Goal: Information Seeking & Learning: Understand process/instructions

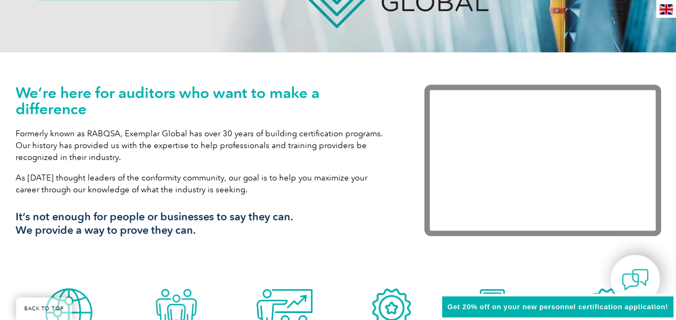
scroll to position [377, 0]
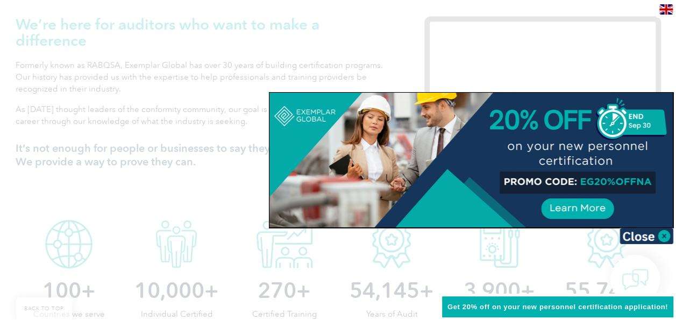
click at [20, 187] on div at bounding box center [338, 160] width 676 height 320
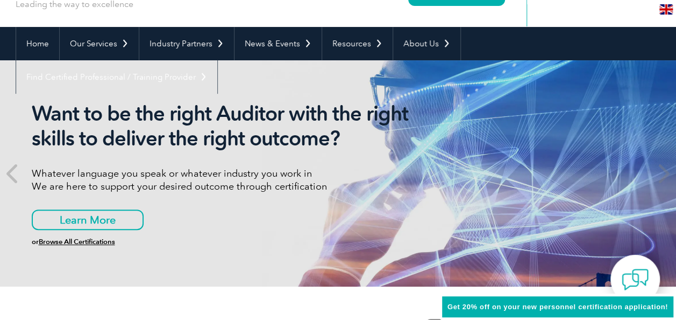
scroll to position [0, 0]
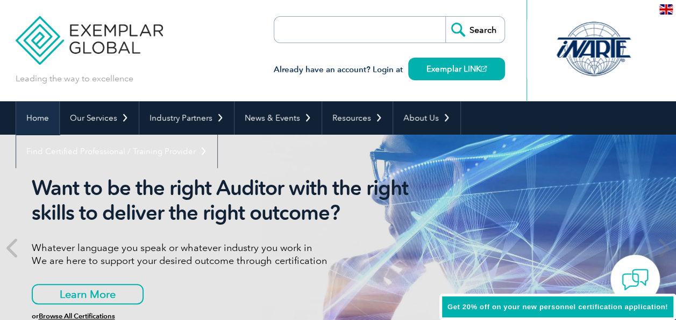
click at [36, 117] on link "Home" at bounding box center [37, 117] width 43 height 33
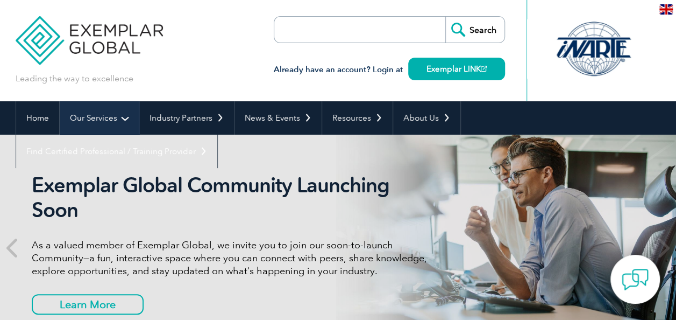
click at [89, 115] on link "Our Services" at bounding box center [99, 117] width 79 height 33
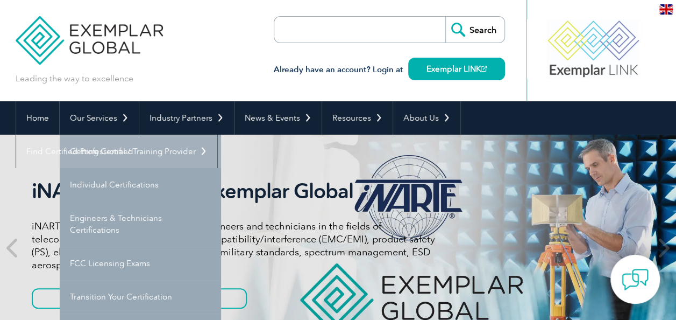
click at [93, 149] on link "Getting Certified" at bounding box center [140, 151] width 161 height 33
